Goal: Information Seeking & Learning: Learn about a topic

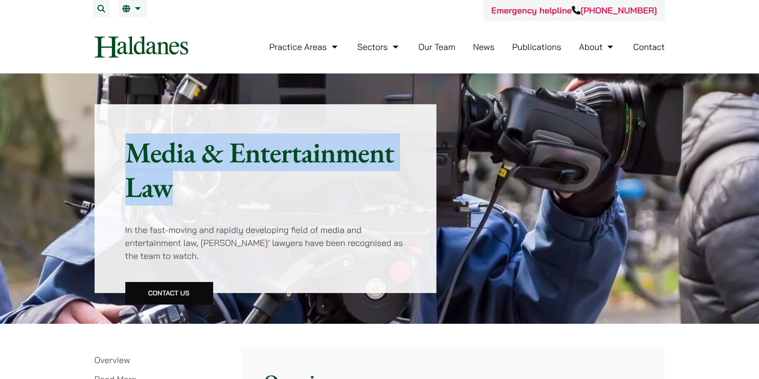
drag, startPoint x: 171, startPoint y: 186, endPoint x: 126, endPoint y: 156, distance: 53.6
click at [126, 156] on h1 "Media & Entertainment Law" at bounding box center [265, 169] width 281 height 69
copy h1 "Media & Entertainment Law"
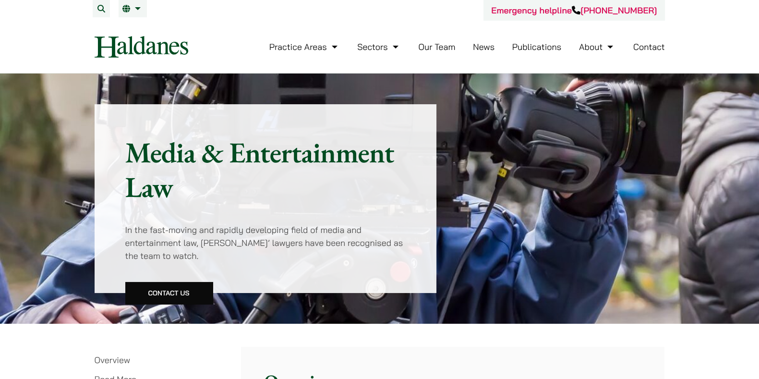
click at [280, 237] on p "In the fast-moving and rapidly developing field of media and entertainment law,…" at bounding box center [265, 242] width 281 height 39
click at [115, 39] on img at bounding box center [142, 47] width 94 height 22
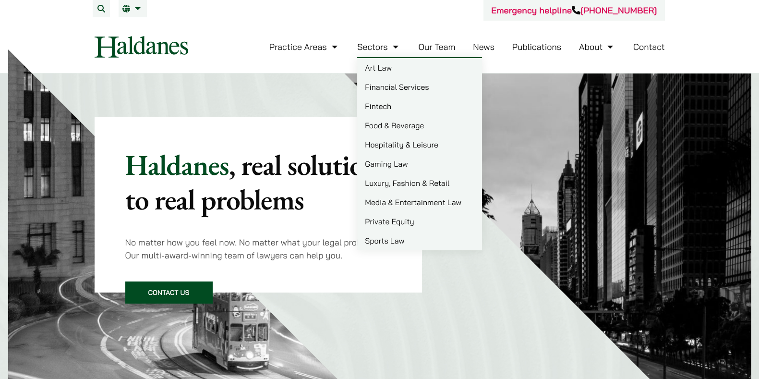
click at [415, 205] on link "Media & Entertainment Law" at bounding box center [419, 201] width 125 height 19
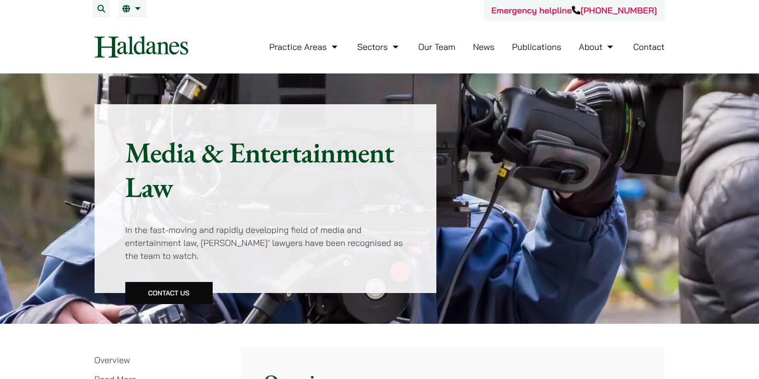
scroll to position [232, 0]
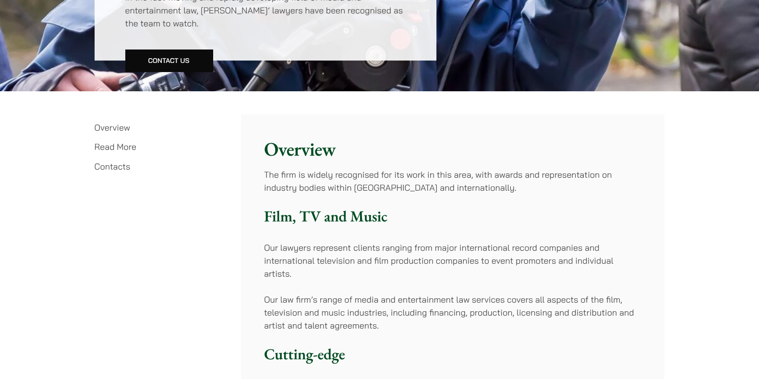
click at [451, 219] on h3 "Film, TV and Music" at bounding box center [452, 216] width 377 height 18
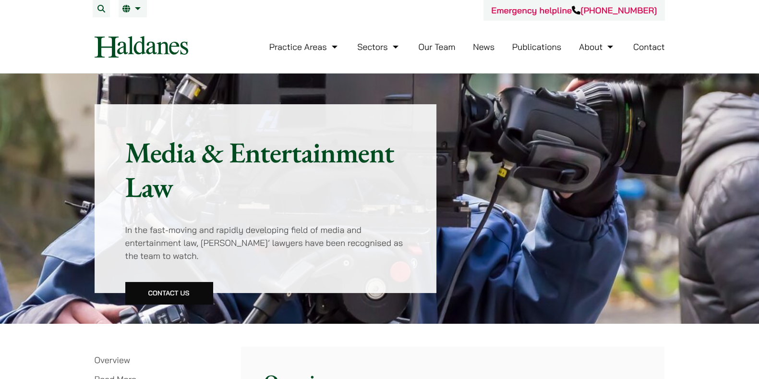
click at [161, 41] on img at bounding box center [142, 47] width 94 height 22
click at [133, 20] on link "繁" at bounding box center [181, 27] width 125 height 19
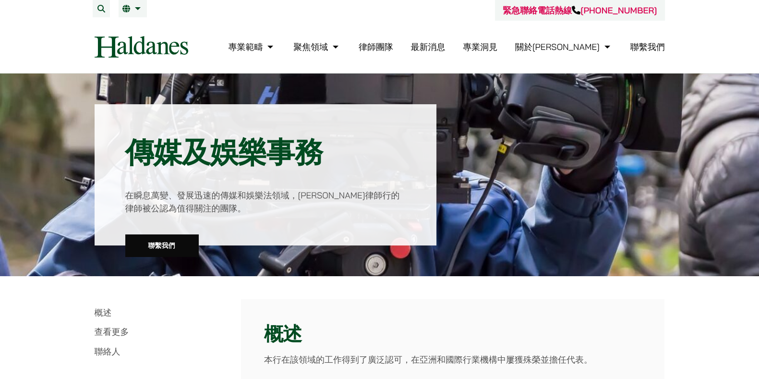
click at [103, 307] on link "概述" at bounding box center [103, 312] width 17 height 11
click at [122, 47] on img at bounding box center [142, 47] width 94 height 22
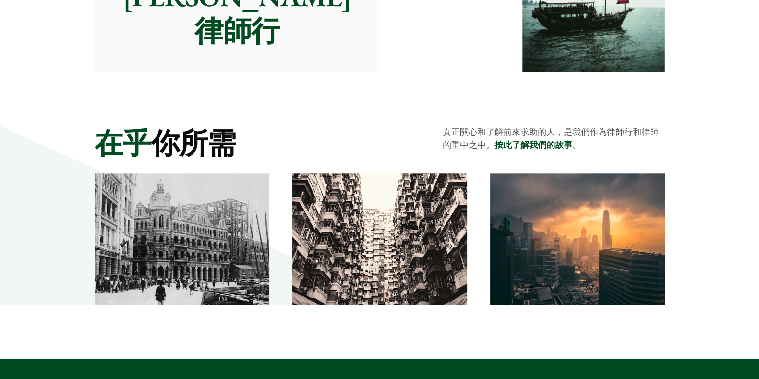
scroll to position [1204, 0]
